Goal: Task Accomplishment & Management: Complete application form

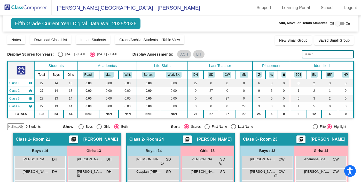
click at [36, 7] on img at bounding box center [26, 7] width 52 height 15
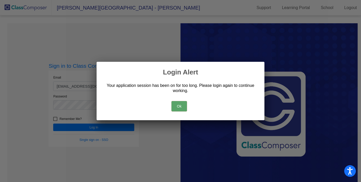
click at [182, 106] on button "Ok" at bounding box center [180, 106] width 16 height 10
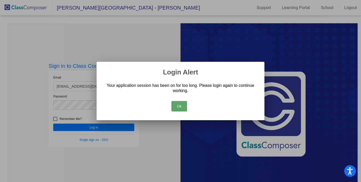
click at [181, 103] on button "Ok" at bounding box center [180, 106] width 16 height 10
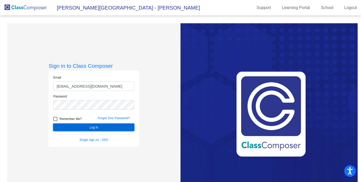
click at [102, 126] on button "Log In" at bounding box center [93, 127] width 81 height 7
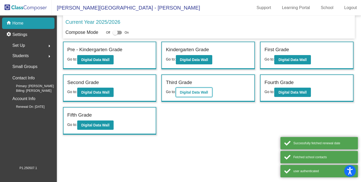
click at [192, 92] on b "Digital Data Wall" at bounding box center [194, 92] width 28 height 4
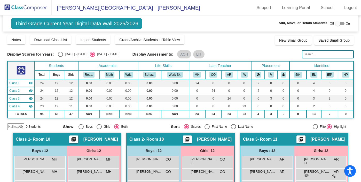
click at [341, 23] on div at bounding box center [340, 24] width 9 height 4
checkbox input "true"
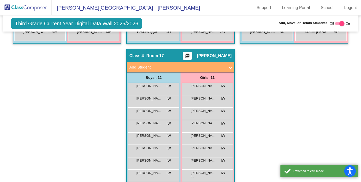
scroll to position [276, 0]
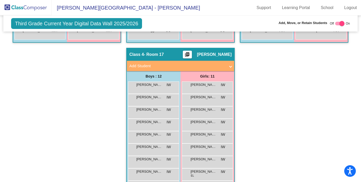
click at [234, 66] on mat-expansion-panel-header "Add Student" at bounding box center [181, 66] width 108 height 10
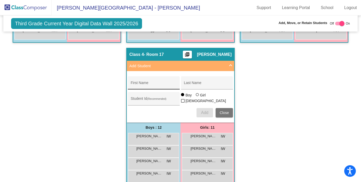
click at [177, 81] on div "First Name" at bounding box center [154, 84] width 47 height 11
type input "[PERSON_NAME]"
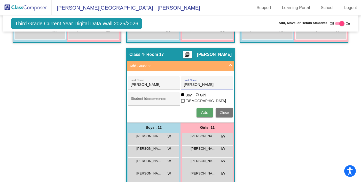
type input "[PERSON_NAME]"
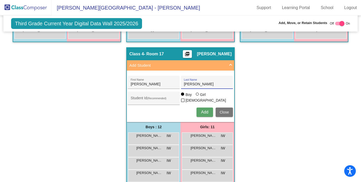
scroll to position [277, 0]
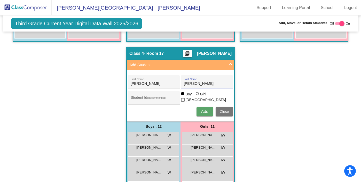
click at [199, 95] on div at bounding box center [197, 93] width 3 height 3
click at [198, 96] on input "Girl" at bounding box center [198, 96] width 0 height 0
radio input "true"
click at [208, 110] on span "Add" at bounding box center [204, 111] width 7 height 4
